Goal: Use online tool/utility: Utilize a website feature to perform a specific function

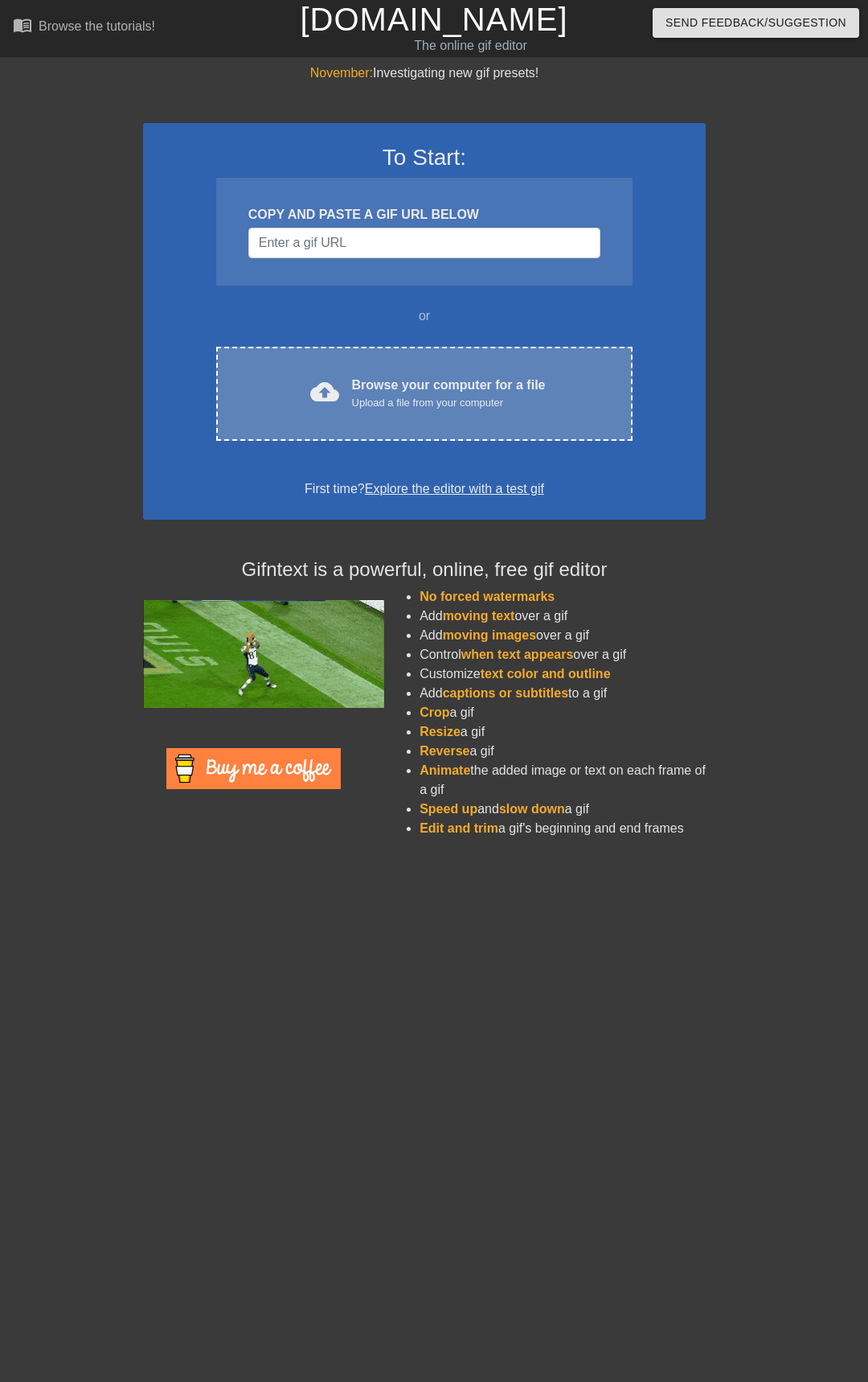
click at [431, 422] on div "cloud_upload Browse your computer for a file Upload a file from your computer C…" at bounding box center [424, 394] width 416 height 94
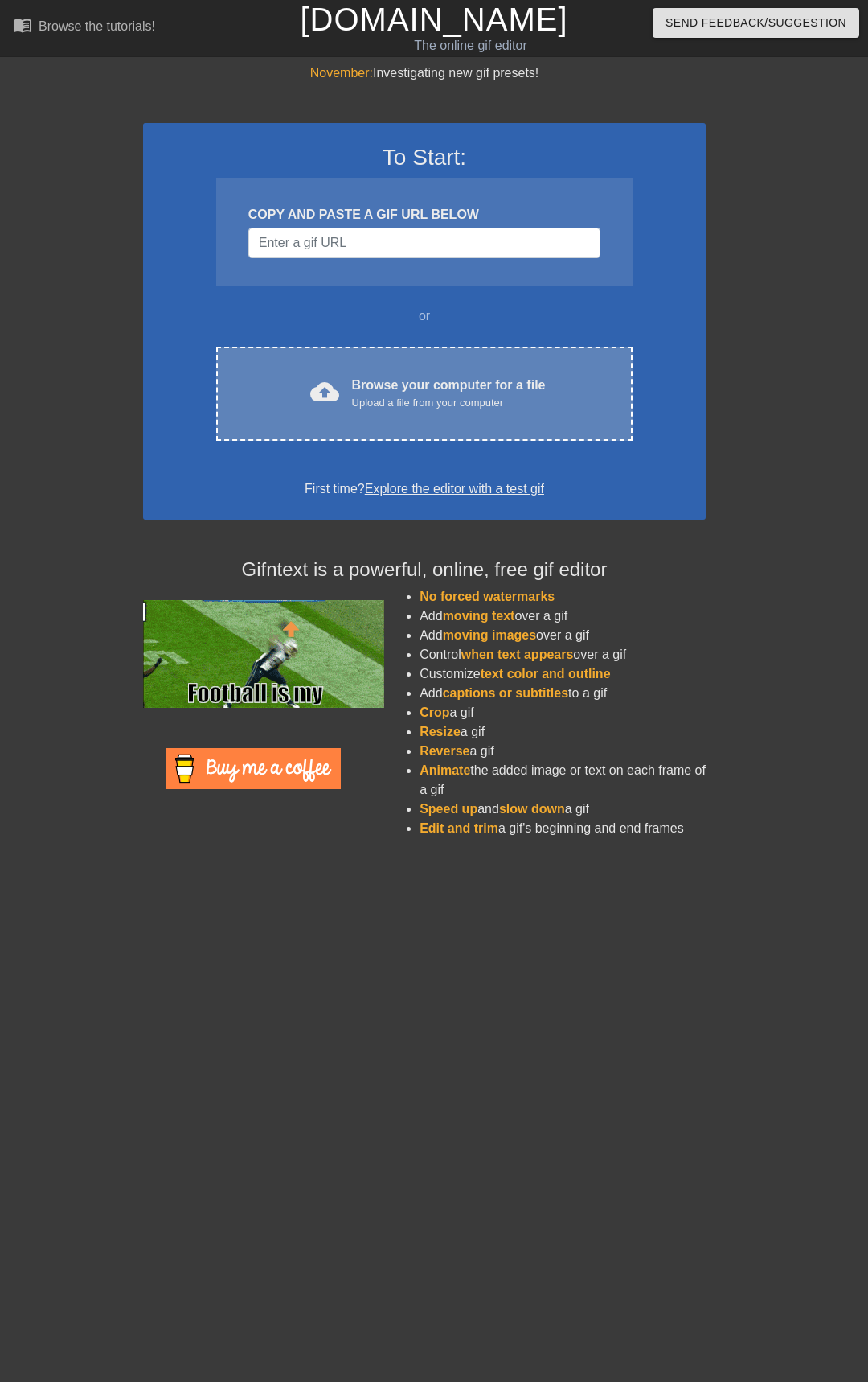
click at [403, 380] on div "Browse your computer for a file Upload a file from your computer" at bounding box center [448, 393] width 193 height 36
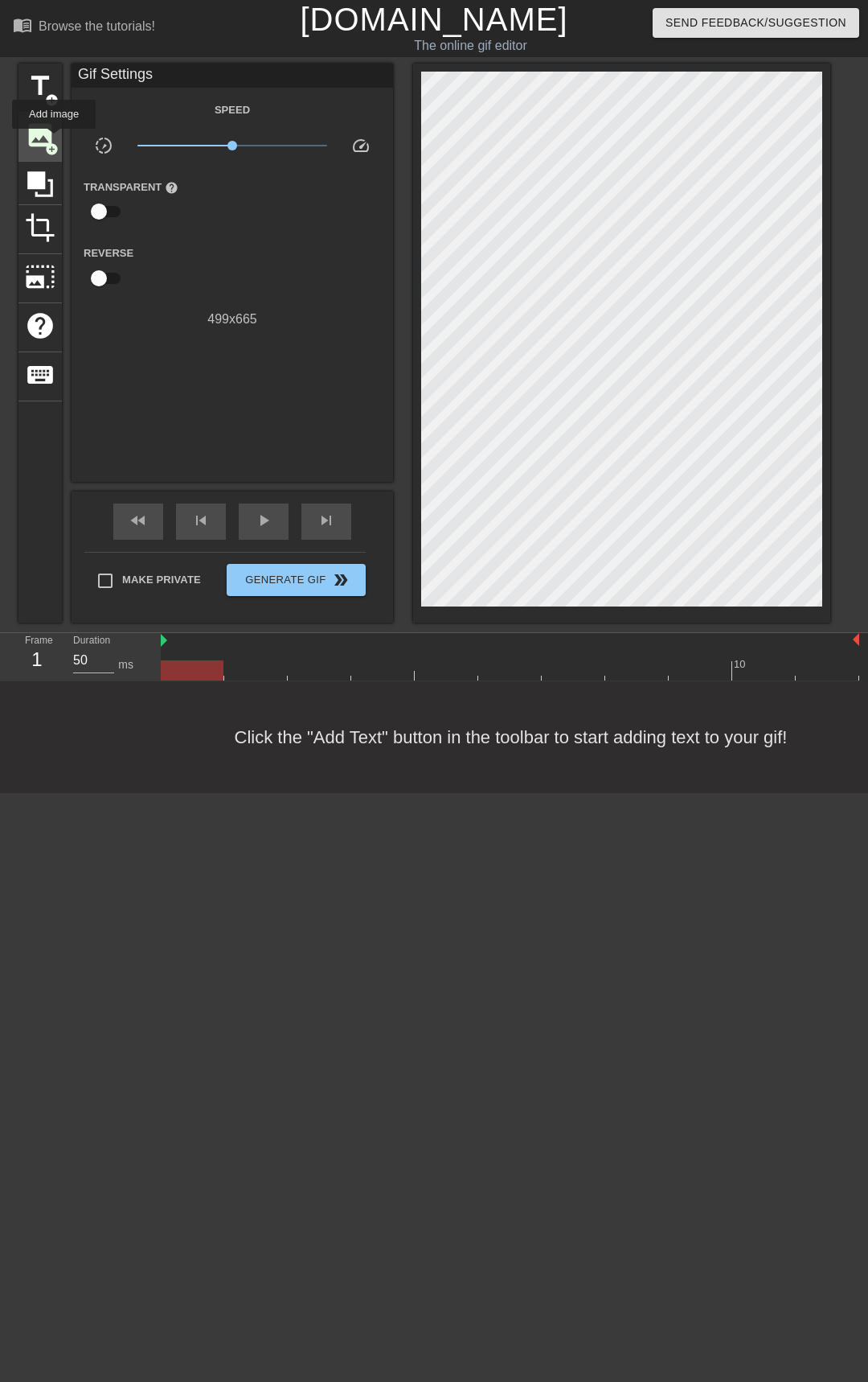
click at [54, 140] on span "image" at bounding box center [40, 134] width 30 height 30
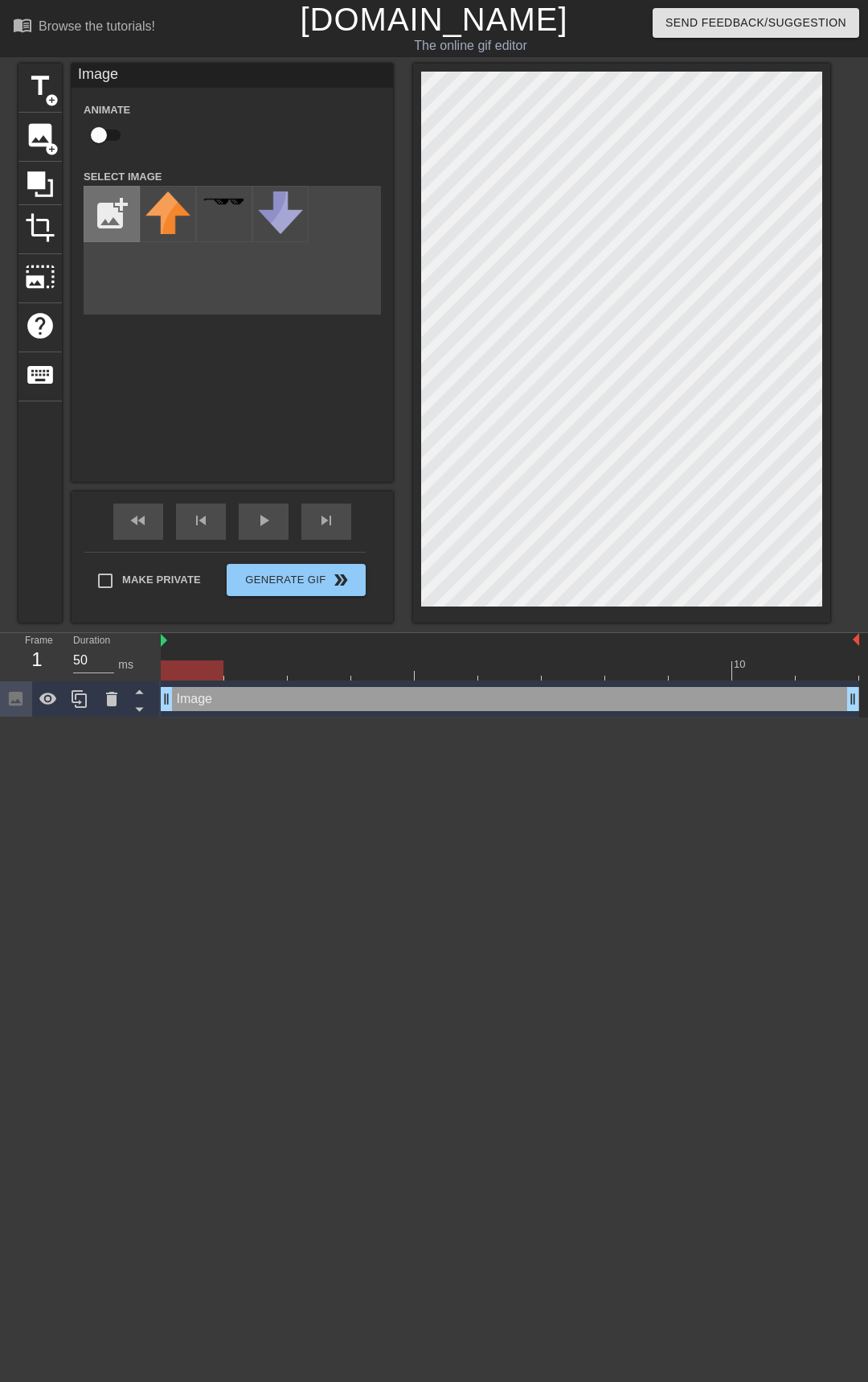
click at [115, 203] on input "file" at bounding box center [111, 213] width 55 height 55
type input "C:\fakepath\Untitled149_20250912222612.webp"
drag, startPoint x: 421, startPoint y: 324, endPoint x: 57, endPoint y: 717, distance: 535.7
click at [76, 717] on html "menu_book Browse the tutorials! Gifntext.com The online gif editor Send Feedbac…" at bounding box center [434, 358] width 868 height 717
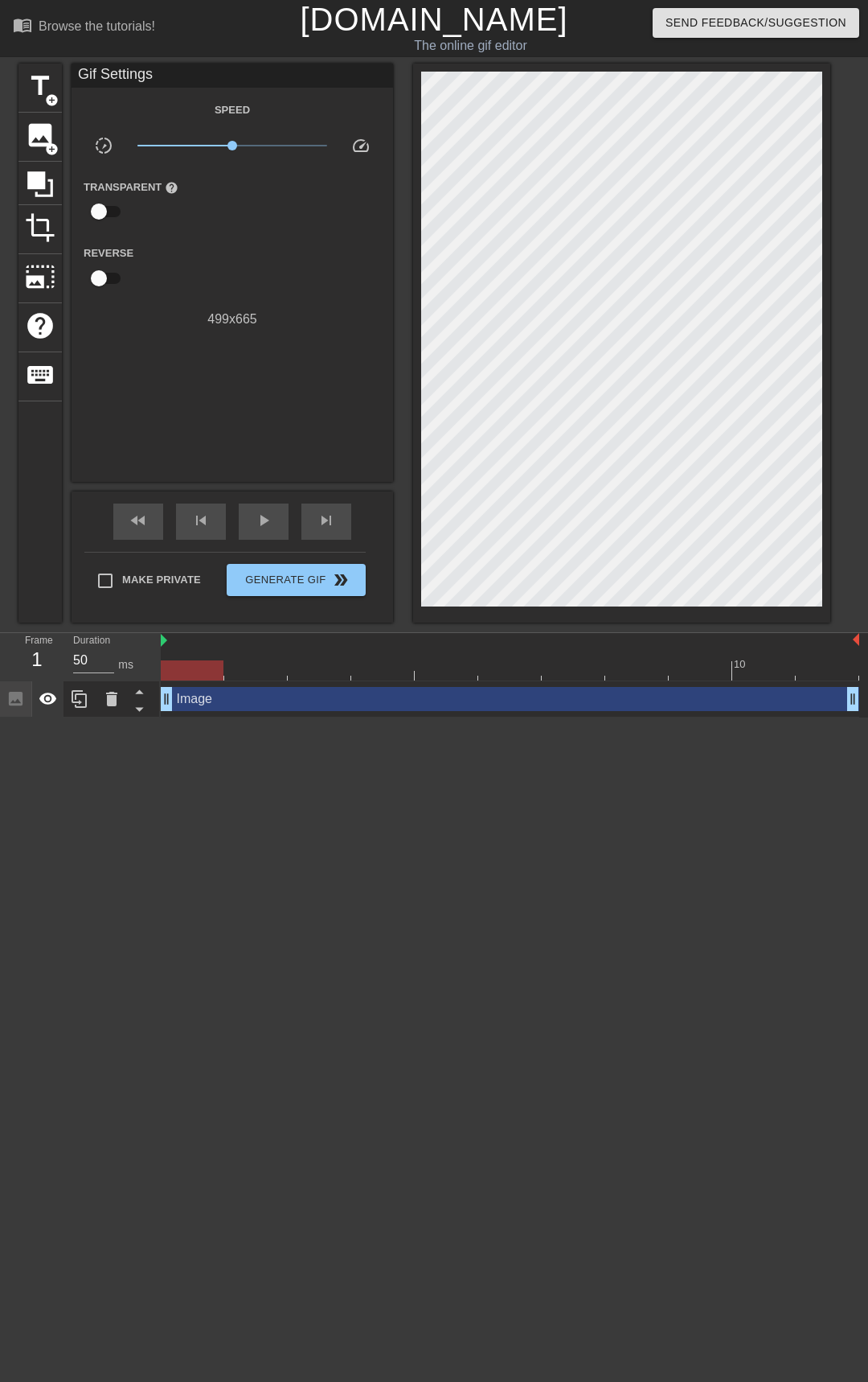
click at [51, 709] on icon at bounding box center [48, 698] width 19 height 19
click at [108, 704] on icon at bounding box center [111, 698] width 11 height 15
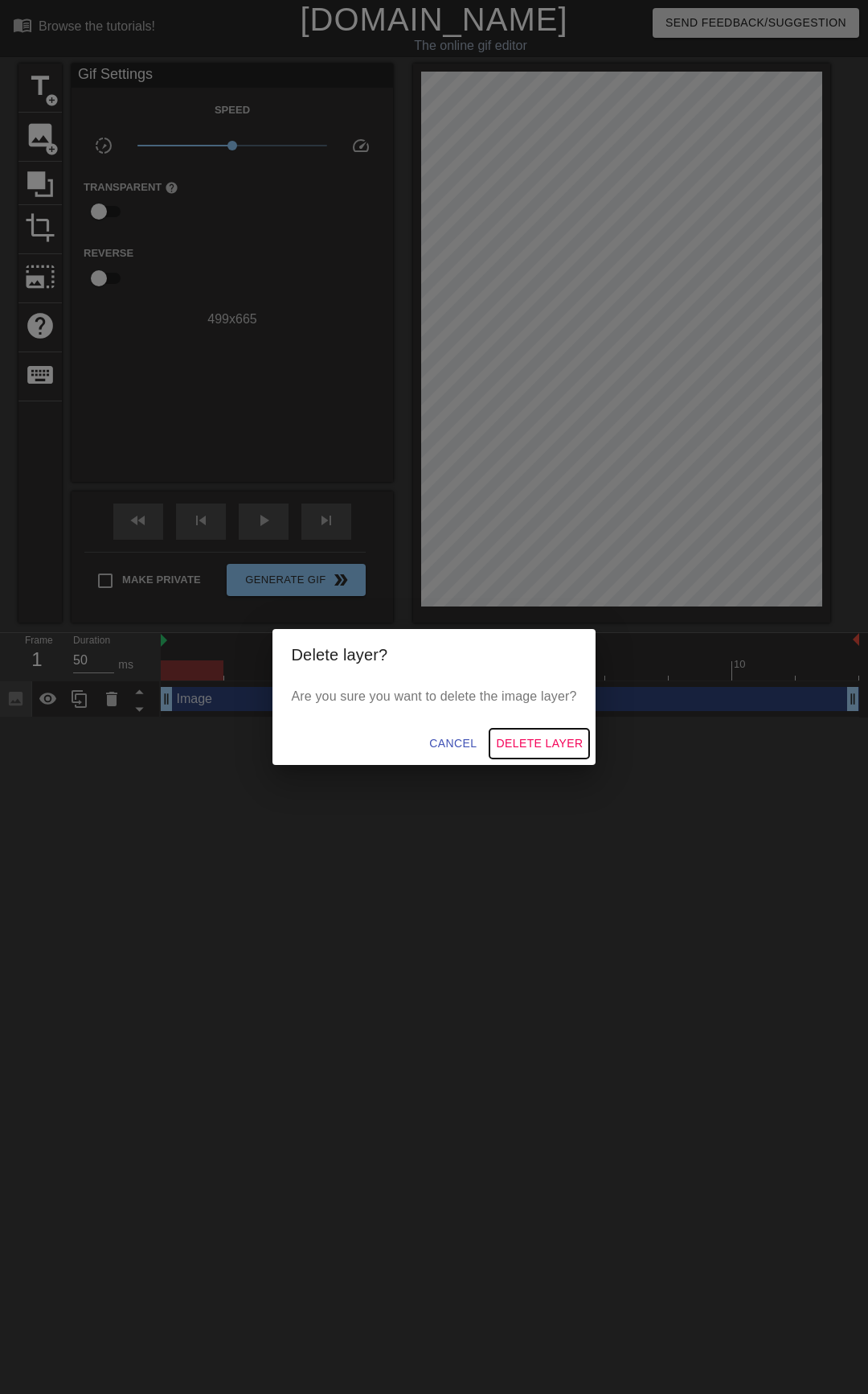
click at [517, 749] on span "Delete Layer" at bounding box center [539, 743] width 87 height 20
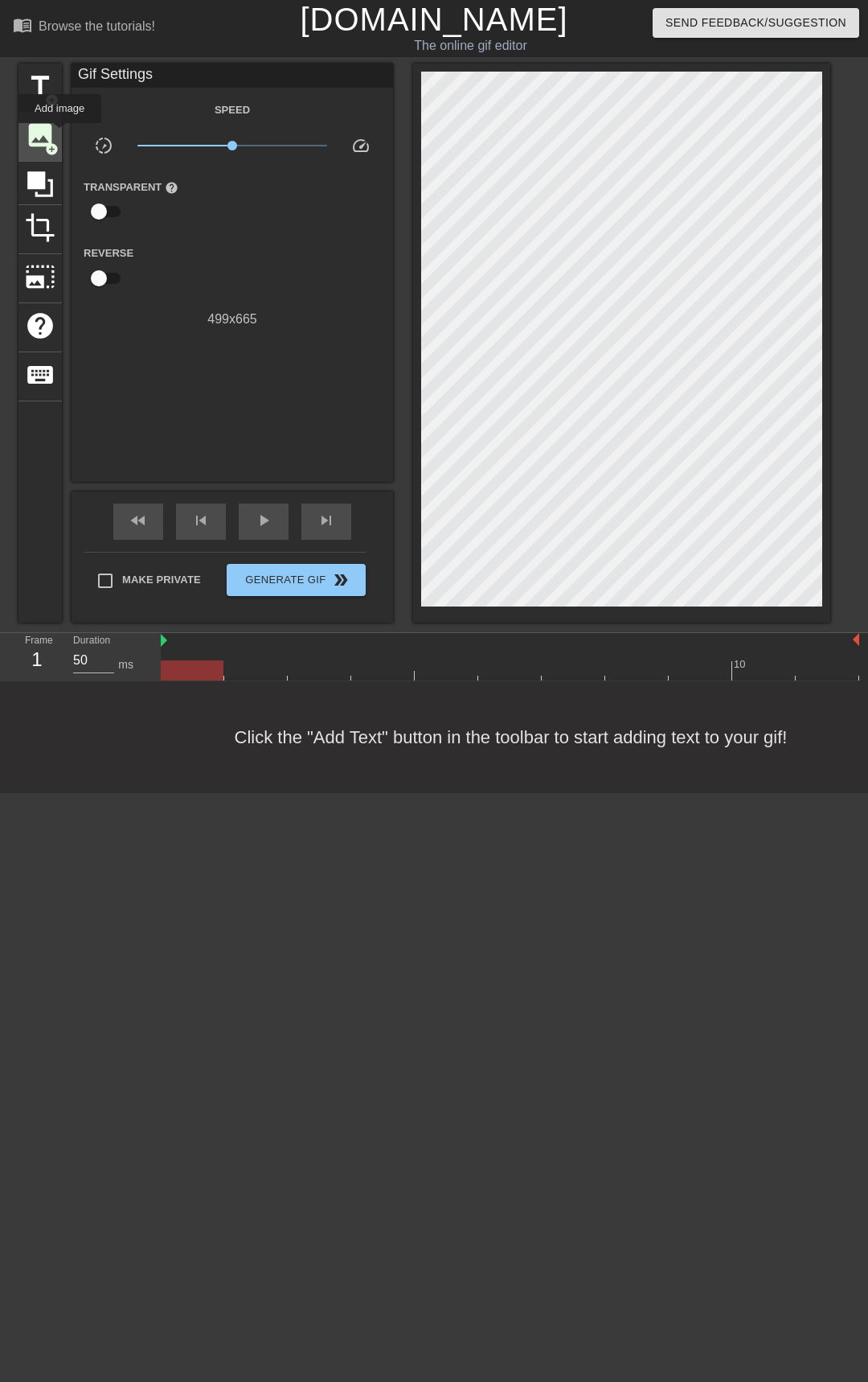
click at [49, 129] on span "image" at bounding box center [40, 134] width 30 height 30
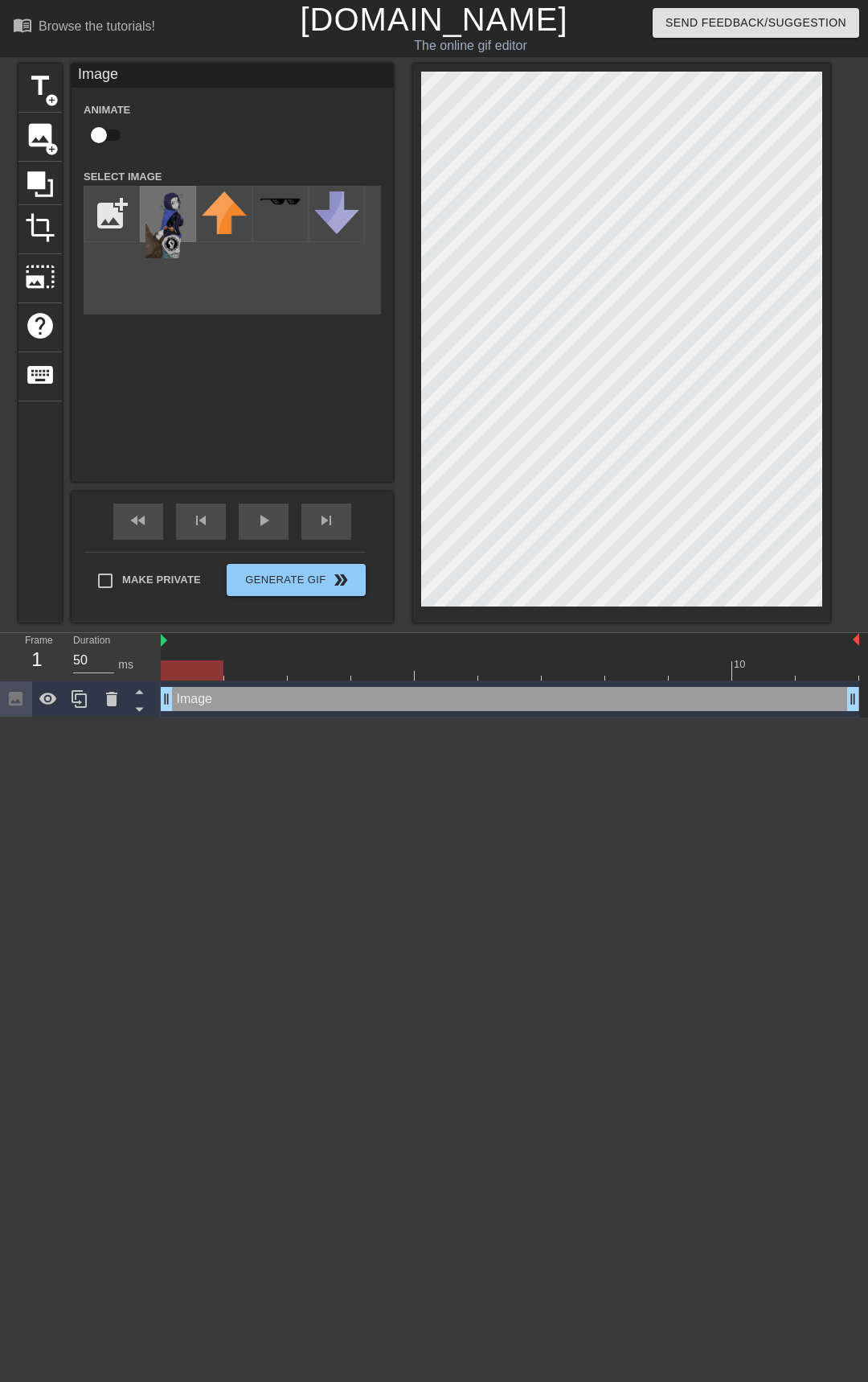
click at [175, 222] on img at bounding box center [168, 225] width 45 height 67
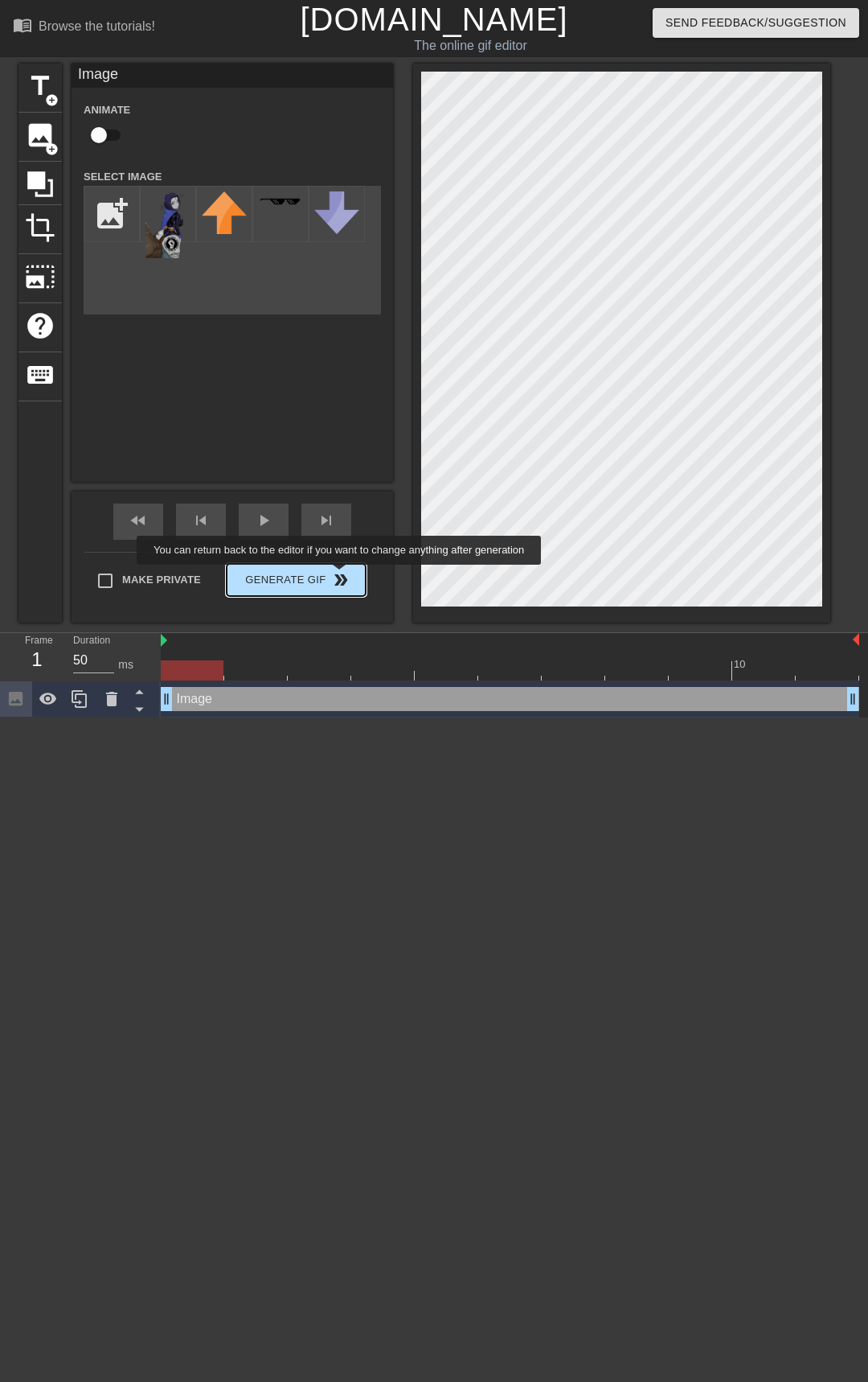
click at [340, 573] on span "double_arrow" at bounding box center [341, 580] width 19 height 19
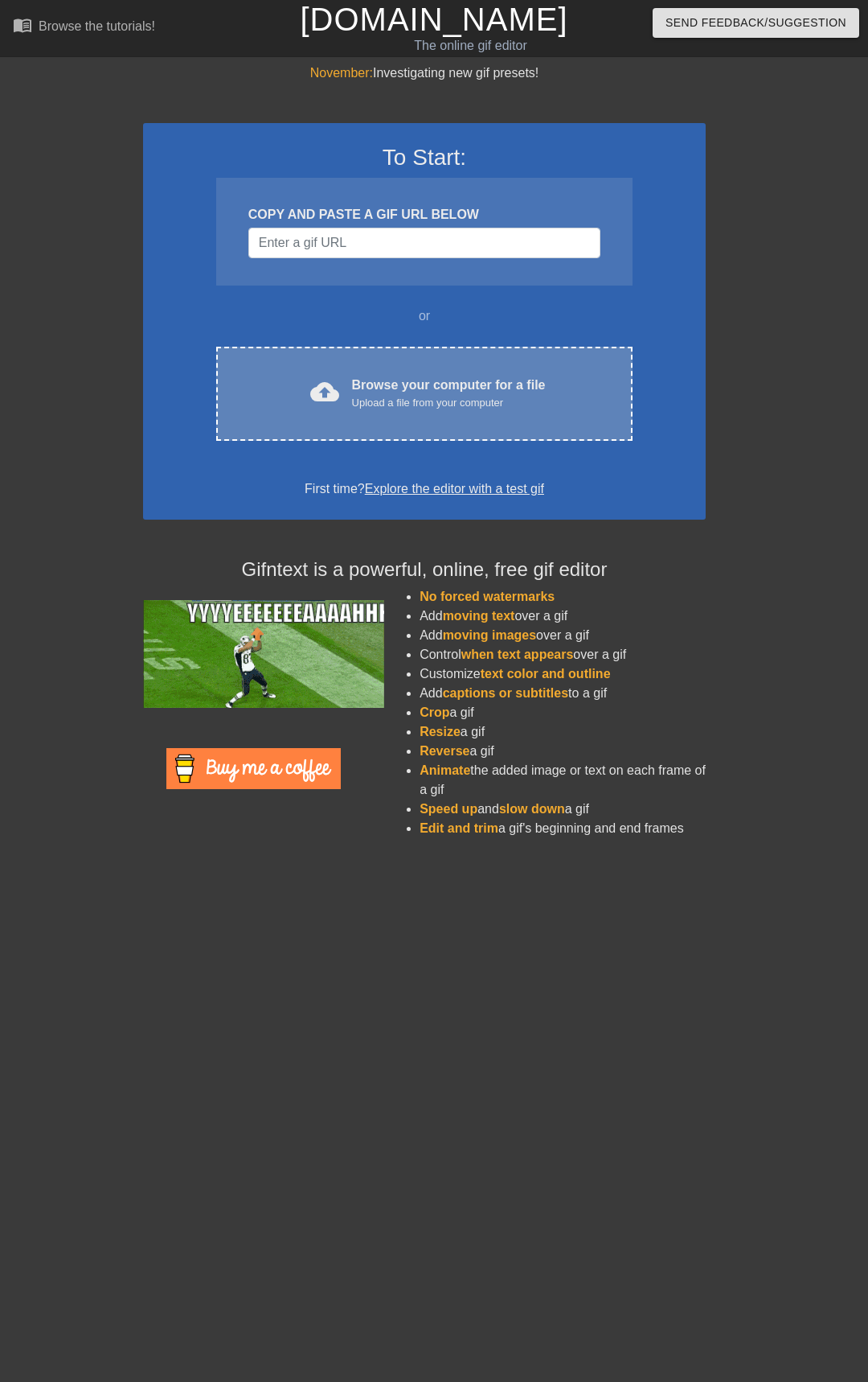
click at [434, 363] on div "cloud_upload Browse your computer for a file Upload a file from your computer C…" at bounding box center [424, 394] width 416 height 94
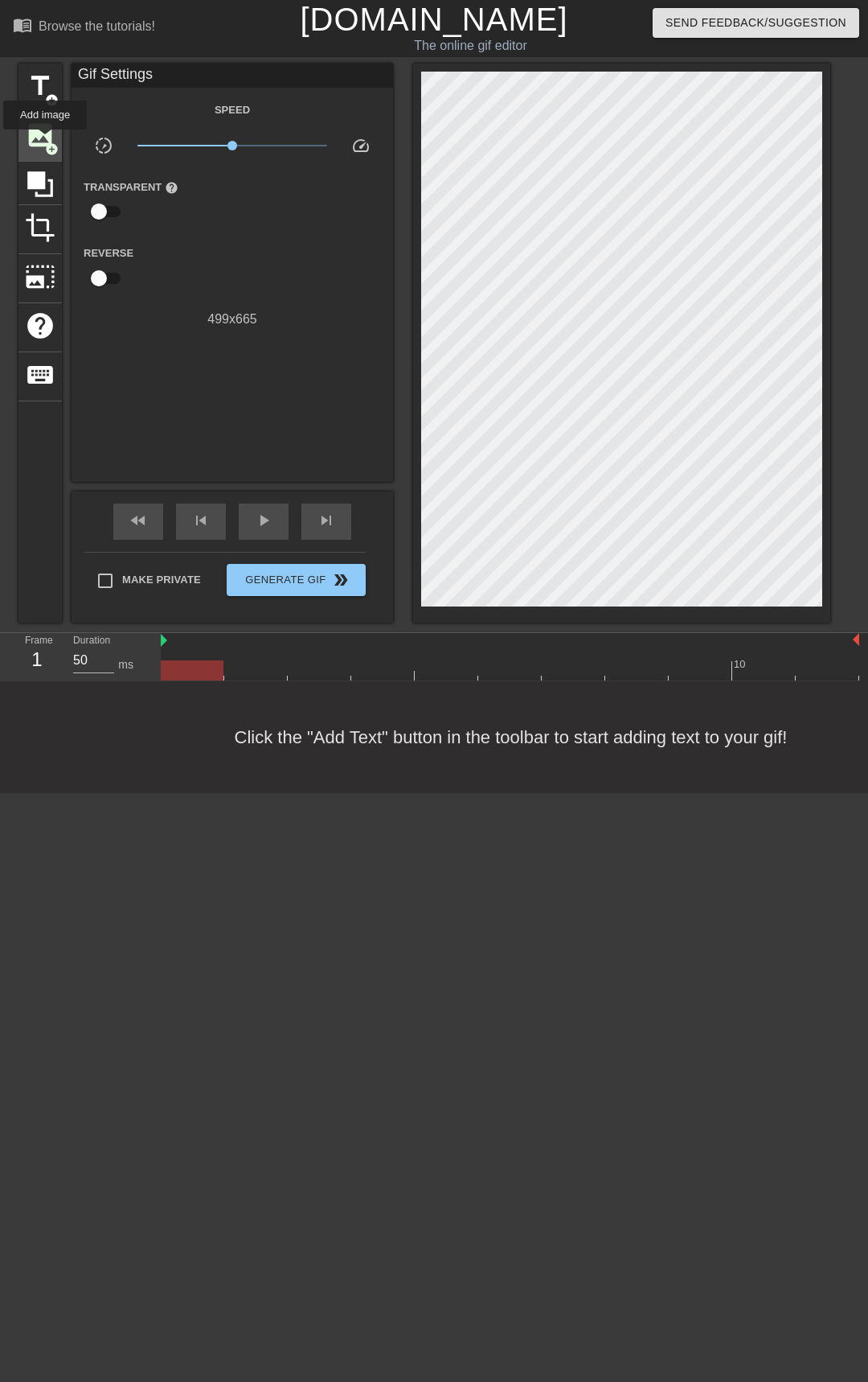
click at [40, 139] on span "image" at bounding box center [40, 134] width 30 height 30
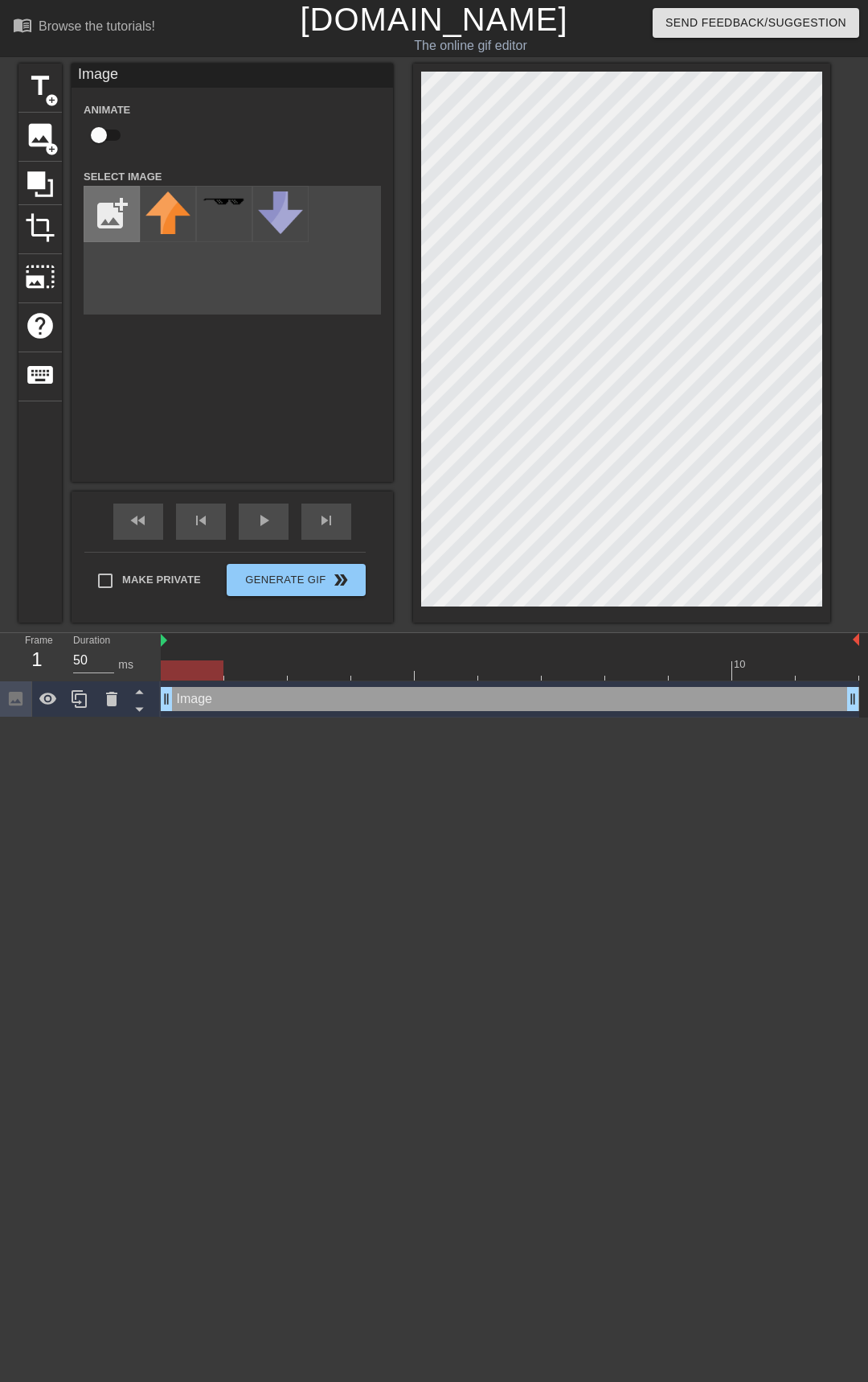
click at [127, 213] on input "file" at bounding box center [111, 213] width 55 height 55
click at [166, 231] on img at bounding box center [168, 225] width 45 height 67
click at [147, 707] on icon at bounding box center [139, 709] width 20 height 20
click at [91, 226] on input "file" at bounding box center [111, 213] width 55 height 55
type input "C:\fakepath\Untitled149_20250912223450.webp"
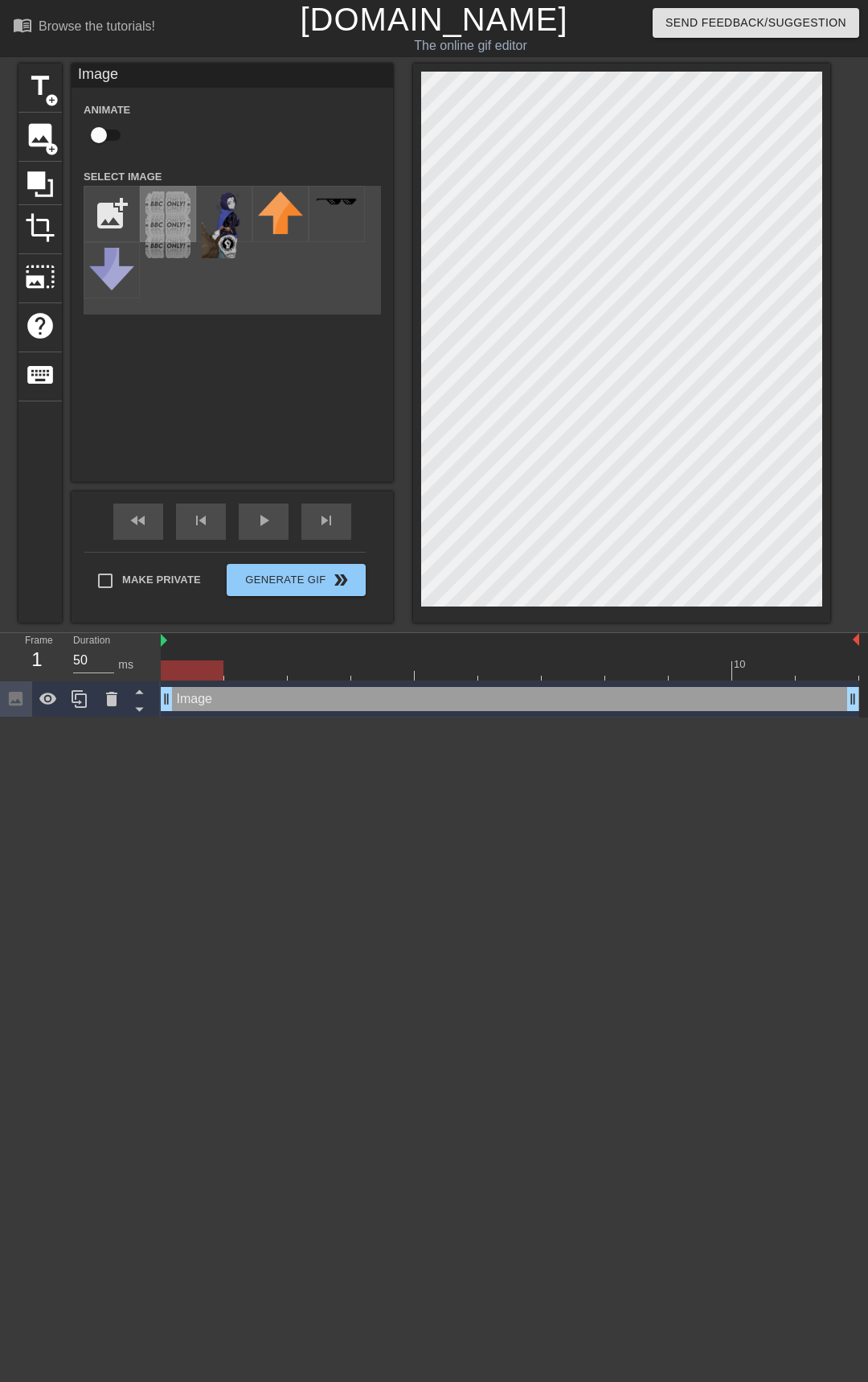
click at [171, 220] on img at bounding box center [168, 225] width 45 height 67
click at [208, 234] on img at bounding box center [225, 225] width 45 height 67
click at [233, 357] on div "Image Animate Select Image add_photo_alternate" at bounding box center [232, 272] width 322 height 418
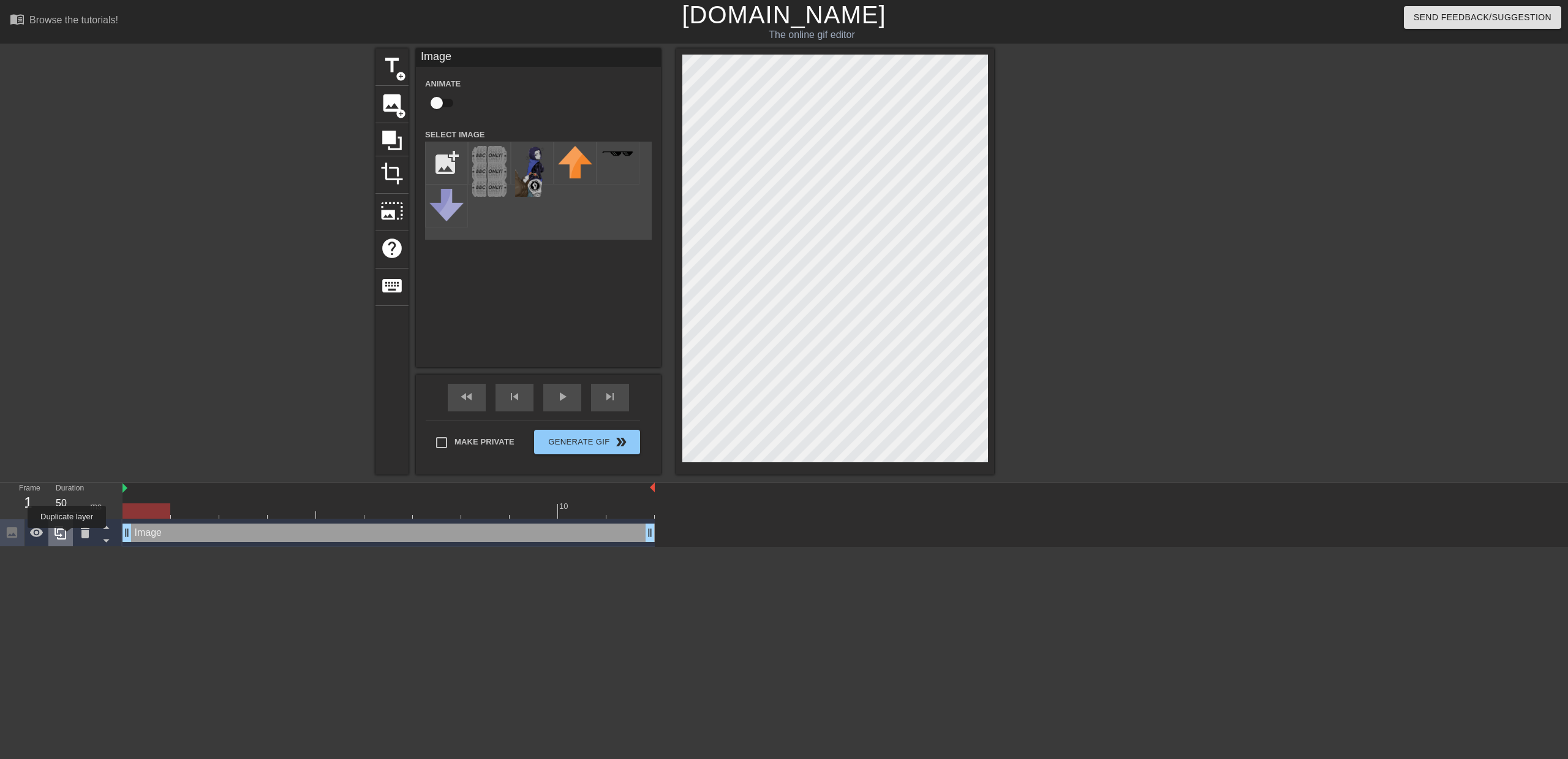
click at [67, 536] on icon at bounding box center [61, 532] width 15 height 15
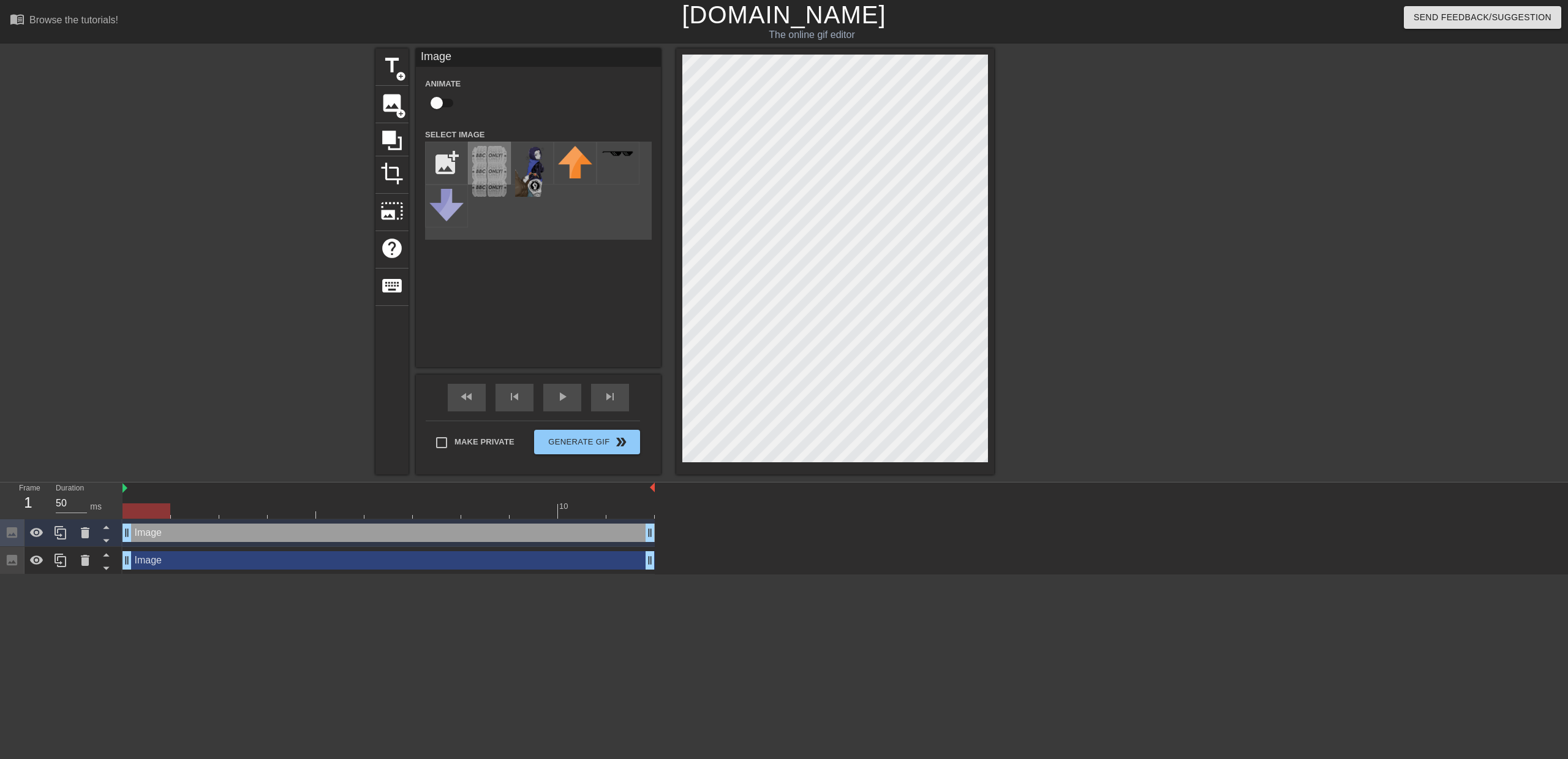
click at [502, 172] on img at bounding box center [490, 171] width 34 height 51
click at [108, 557] on icon at bounding box center [106, 555] width 6 height 3
click at [106, 556] on icon at bounding box center [106, 555] width 6 height 3
click at [187, 574] on div "Image drag_handle drag_handle" at bounding box center [389, 561] width 533 height 28
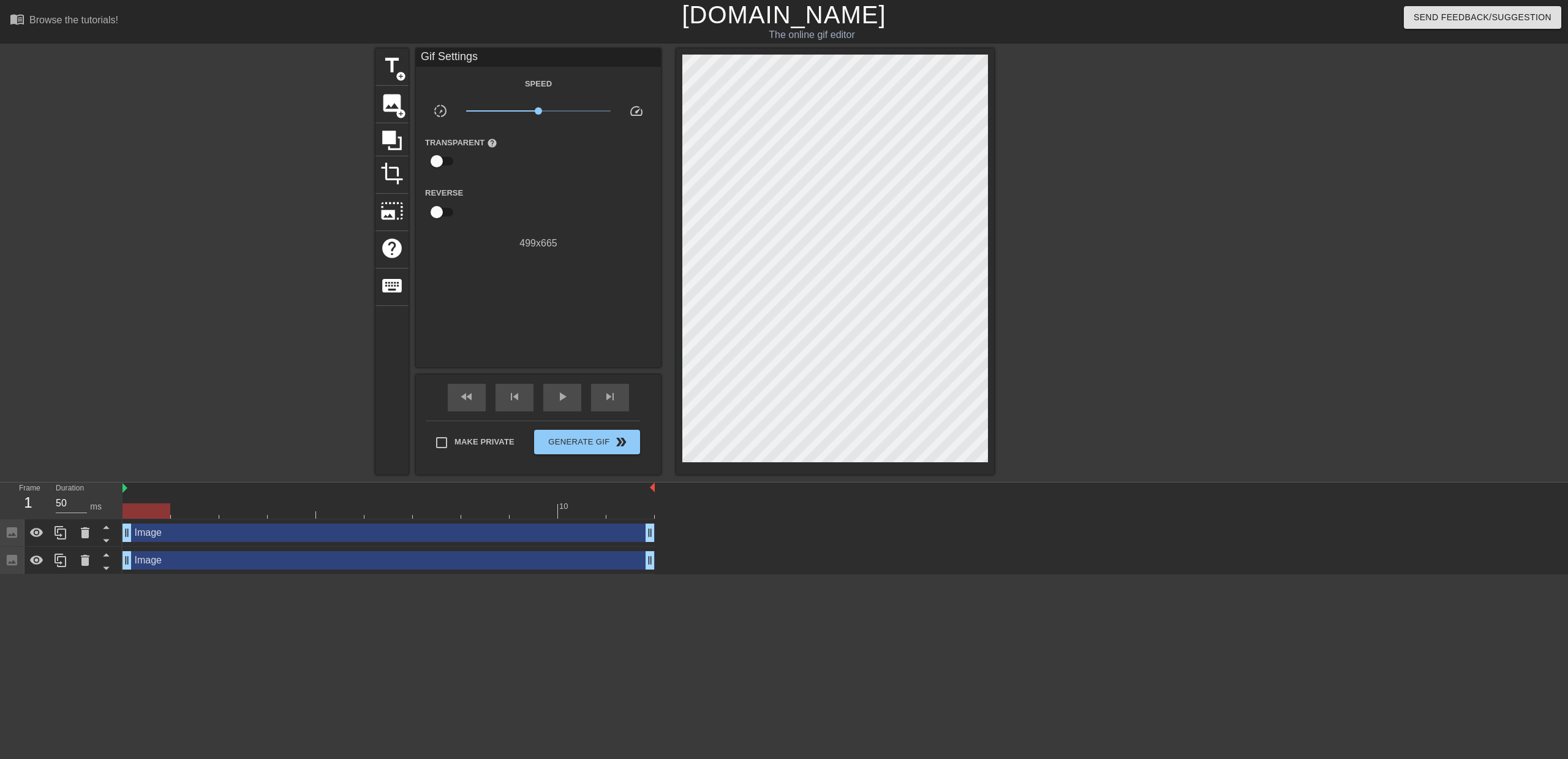
click at [178, 570] on div "Image drag_handle drag_handle" at bounding box center [389, 561] width 533 height 28
click at [176, 566] on div "Image drag_handle drag_handle" at bounding box center [389, 560] width 533 height 19
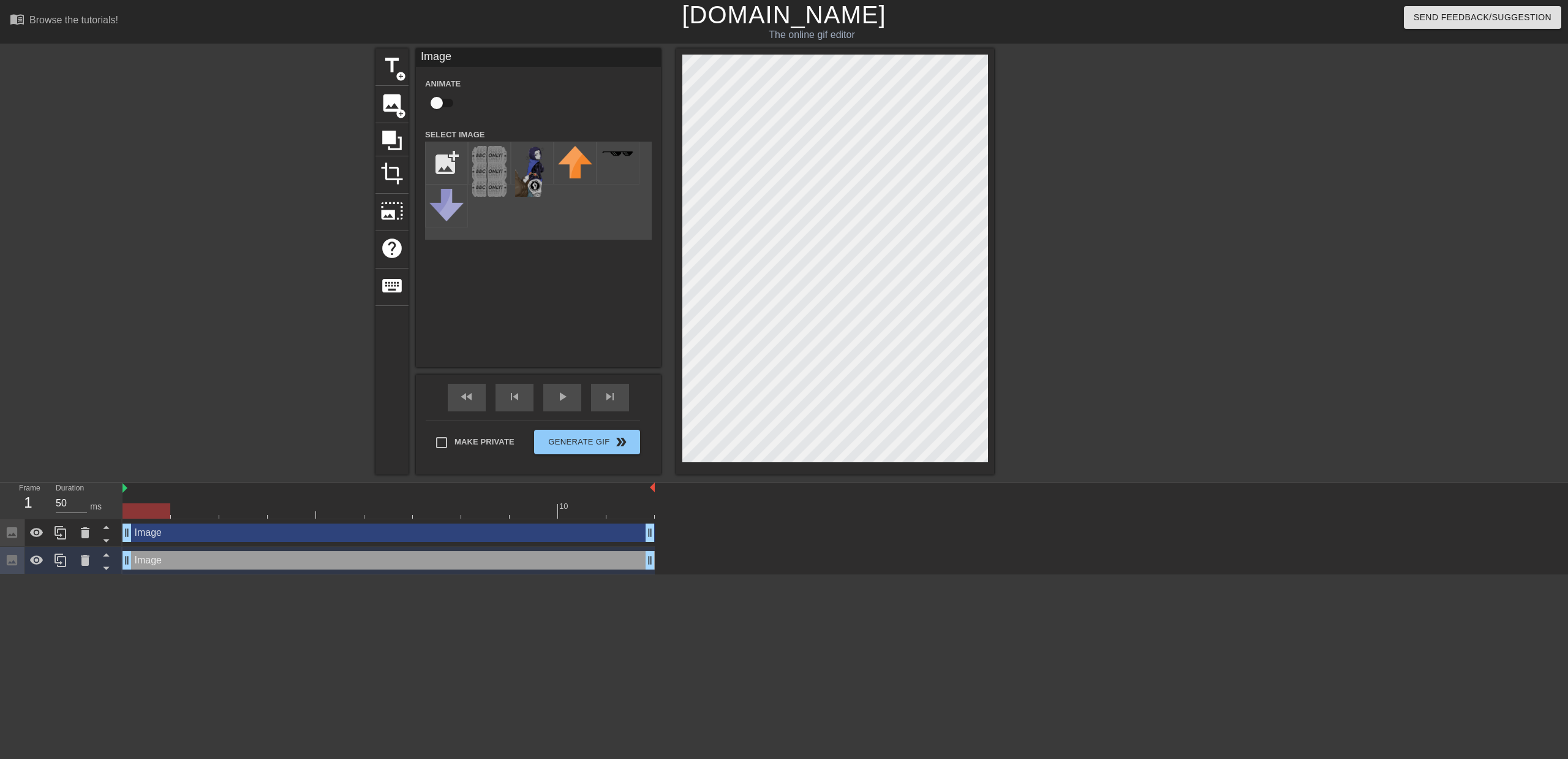
click at [661, 257] on div at bounding box center [835, 261] width 318 height 426
click at [439, 449] on input "Make Private" at bounding box center [441, 442] width 26 height 26
checkbox input "true"
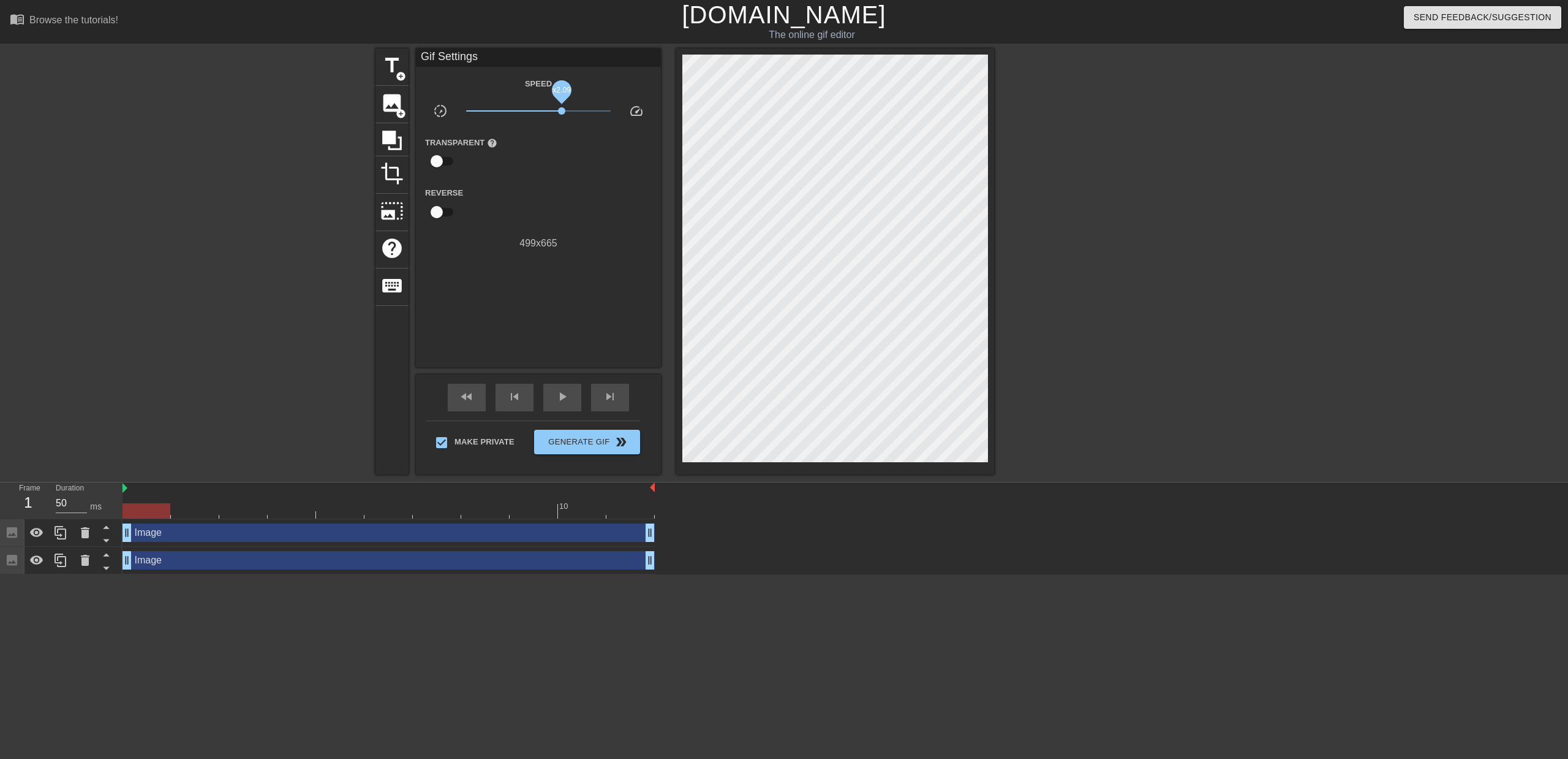
drag, startPoint x: 541, startPoint y: 110, endPoint x: 562, endPoint y: 109, distance: 21.0
click at [562, 109] on span "x2.09" at bounding box center [562, 110] width 7 height 7
click at [582, 446] on span "Generate Gif double_arrow" at bounding box center [587, 442] width 96 height 15
